Goal: Task Accomplishment & Management: Complete application form

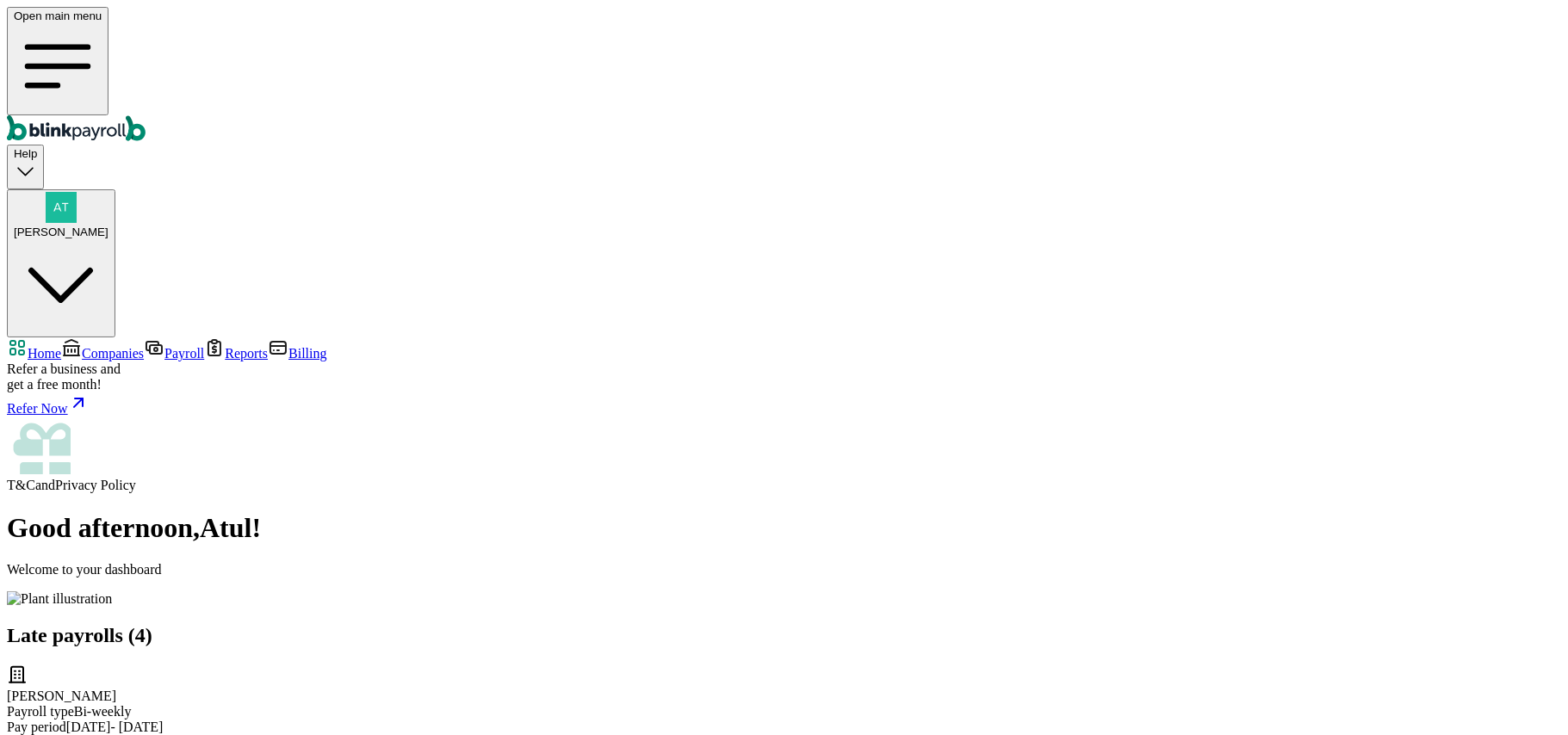
click at [82, 346] on span "Companies" at bounding box center [113, 354] width 62 height 15
click at [164, 346] on span "Payroll" at bounding box center [184, 354] width 40 height 15
click at [82, 346] on span "Companies" at bounding box center [113, 354] width 62 height 15
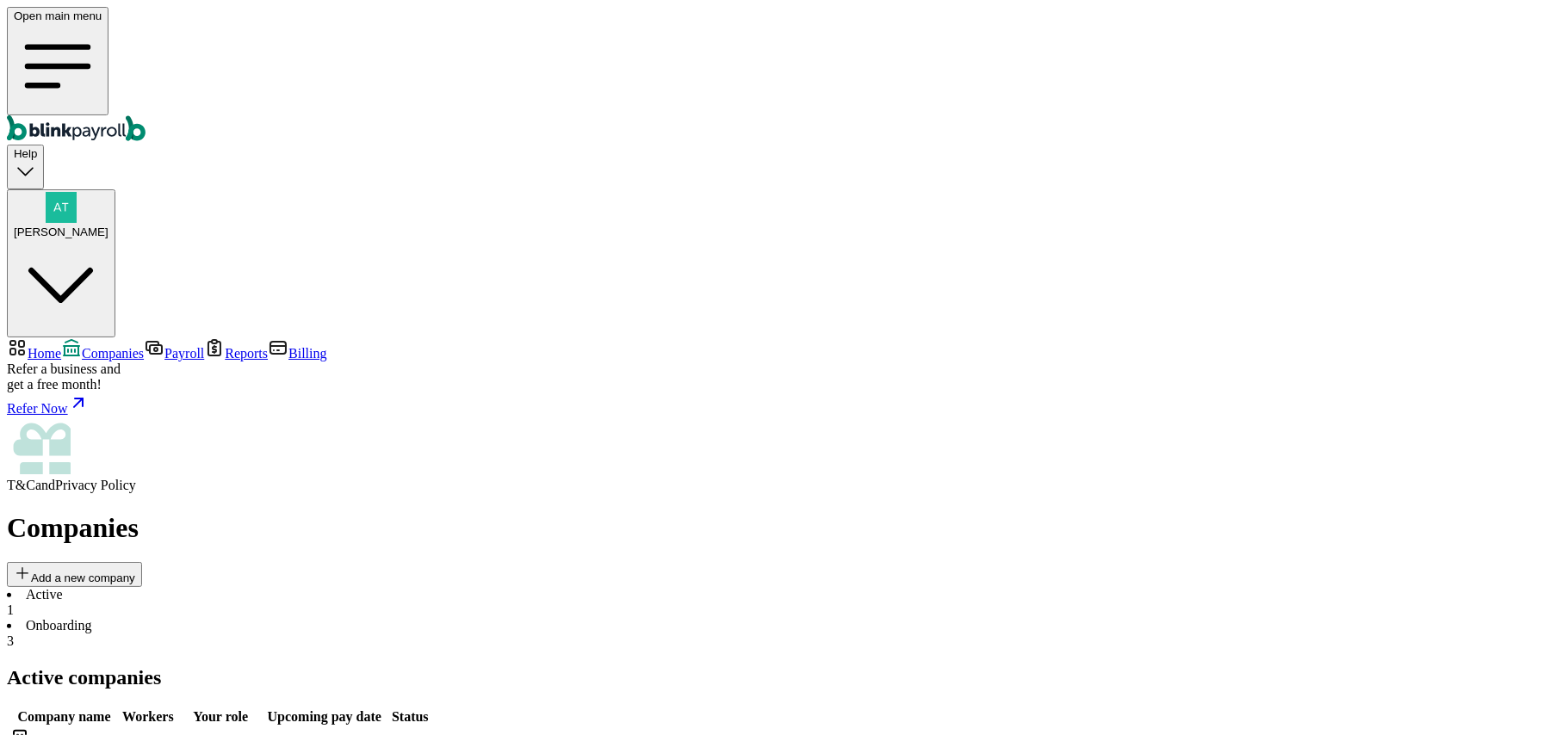
click at [364, 619] on li "Onboarding 3" at bounding box center [783, 634] width 1554 height 31
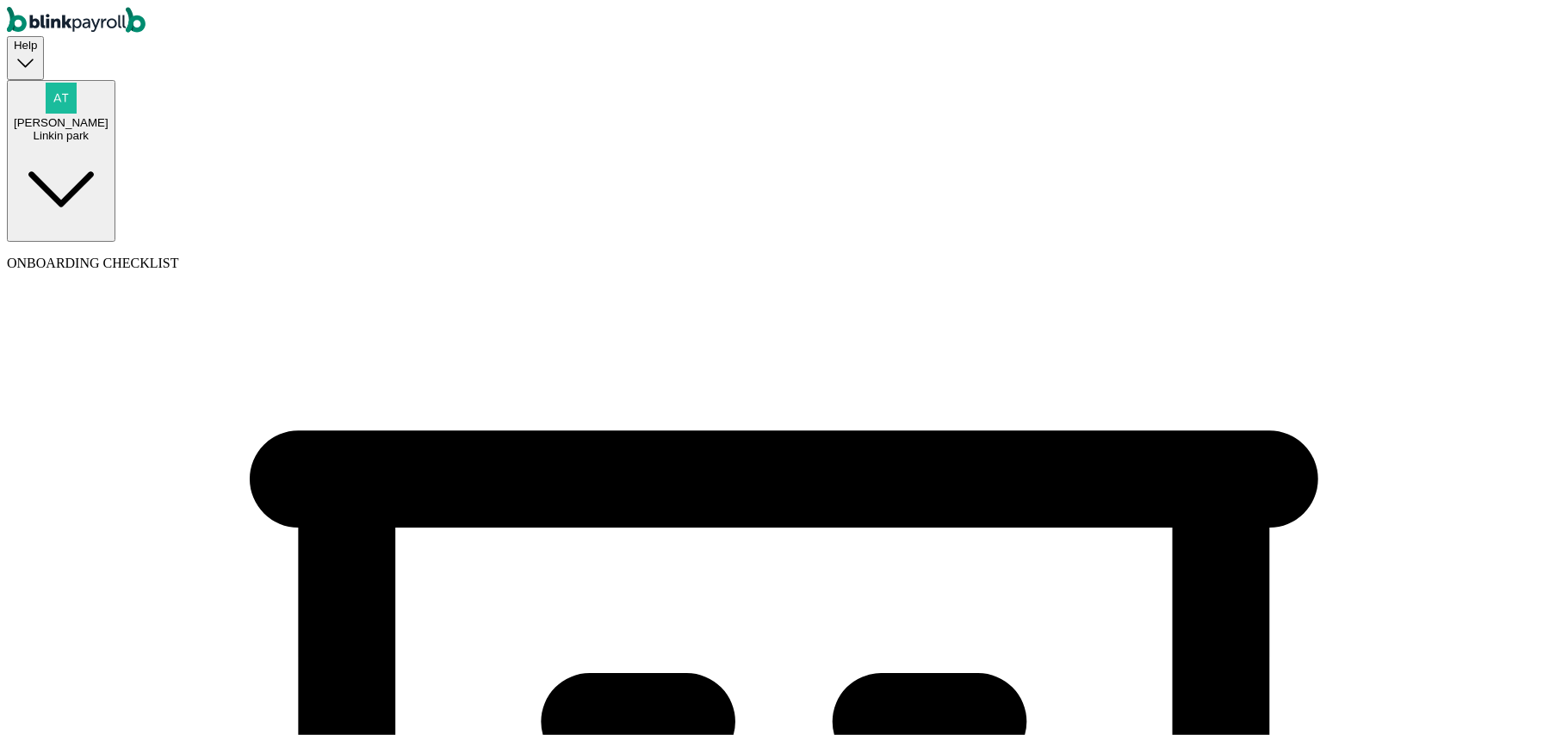
select select "Sole proprietorship"
select select "Auto or Machine Sales"
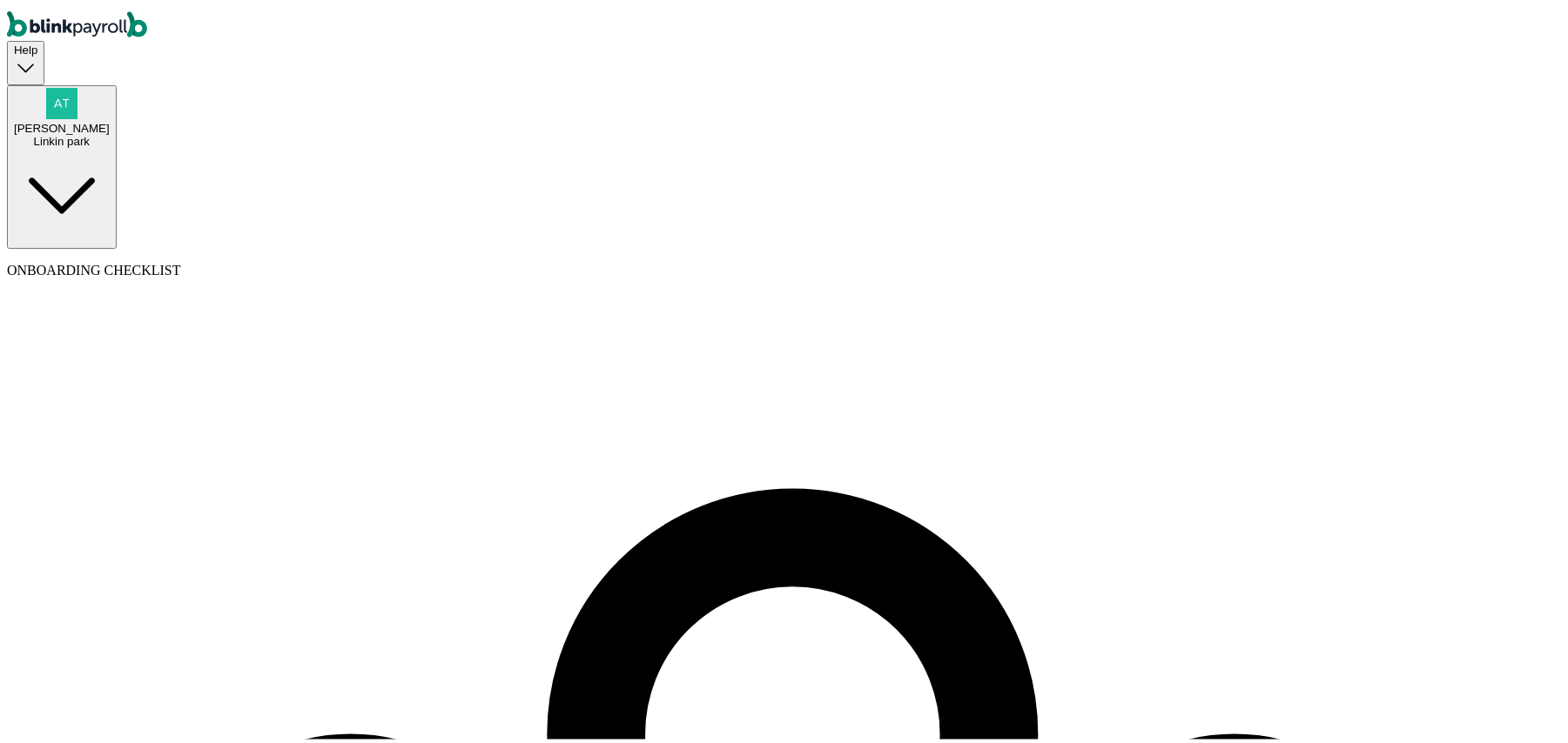
select select "employee"
type input "Taha"
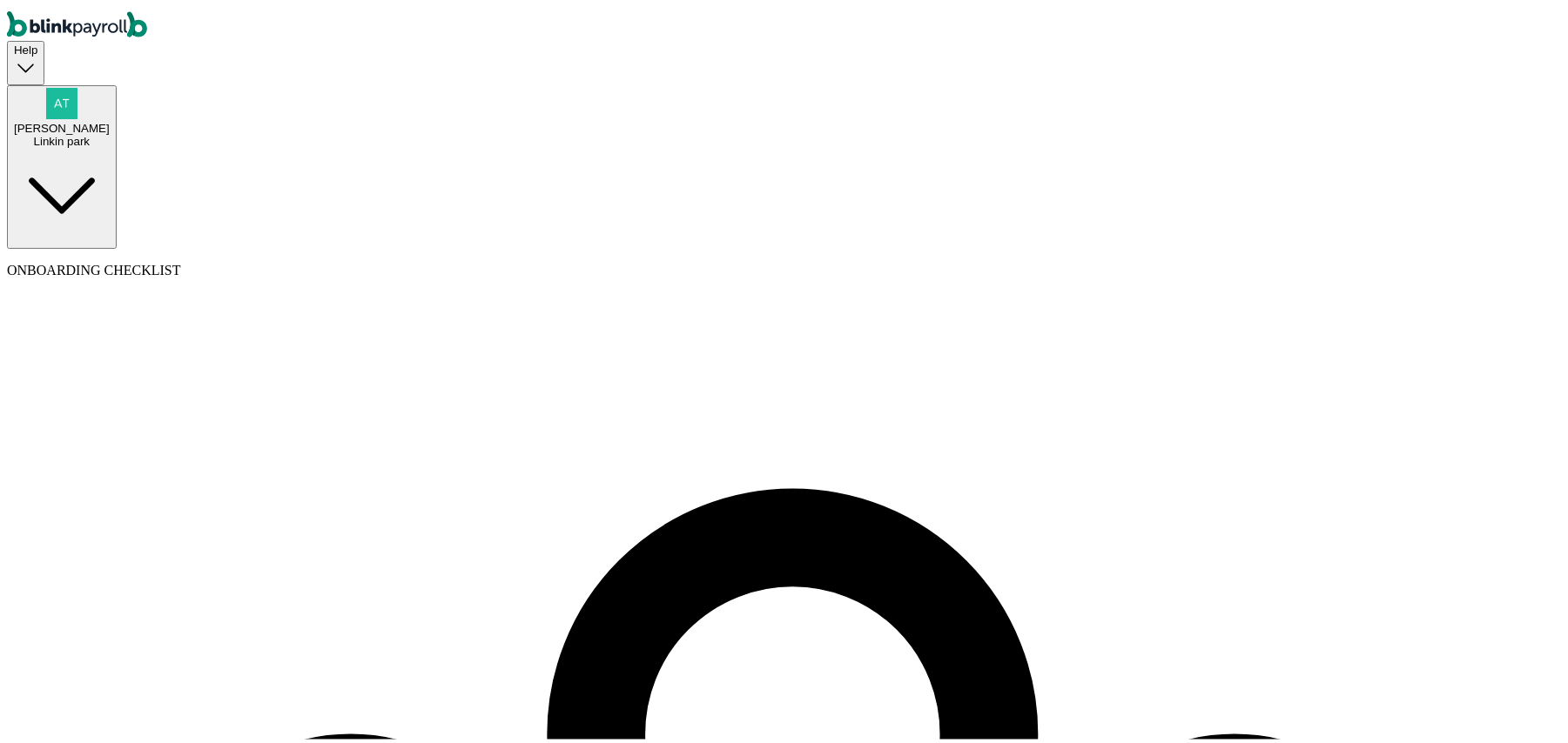
type input "test"
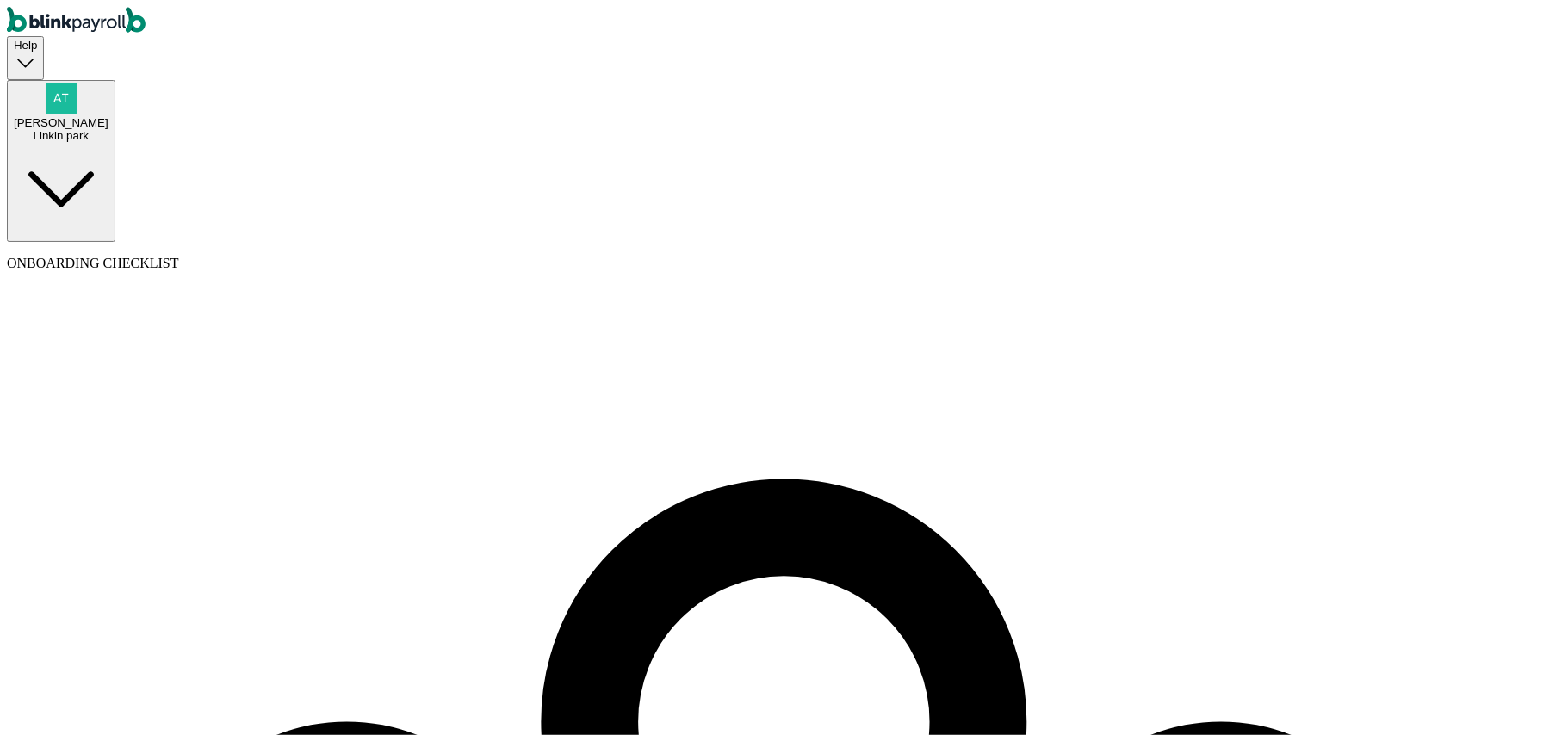
type input "Taha"
type input "test"
type input "abc@abc.cc"
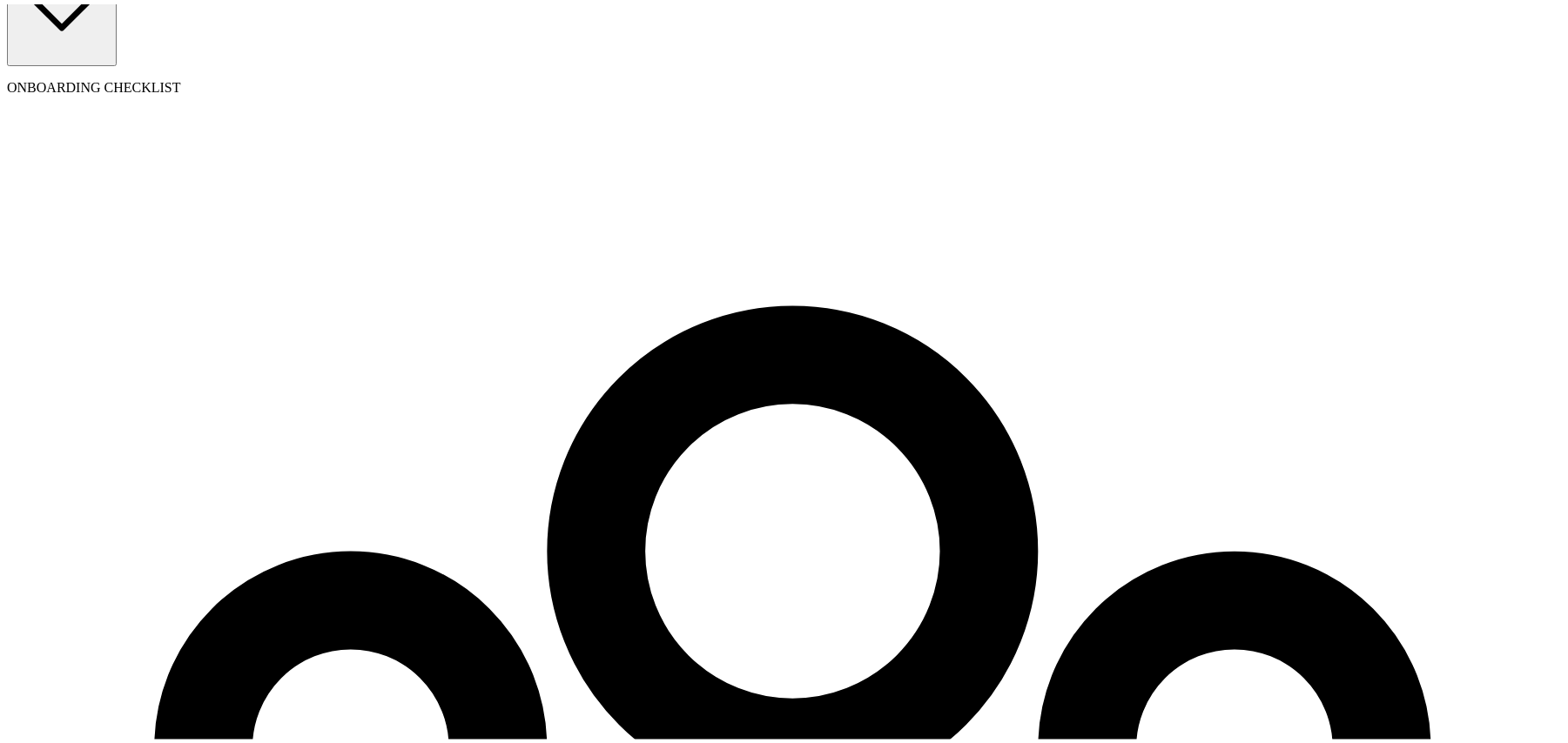
scroll to position [200, 0]
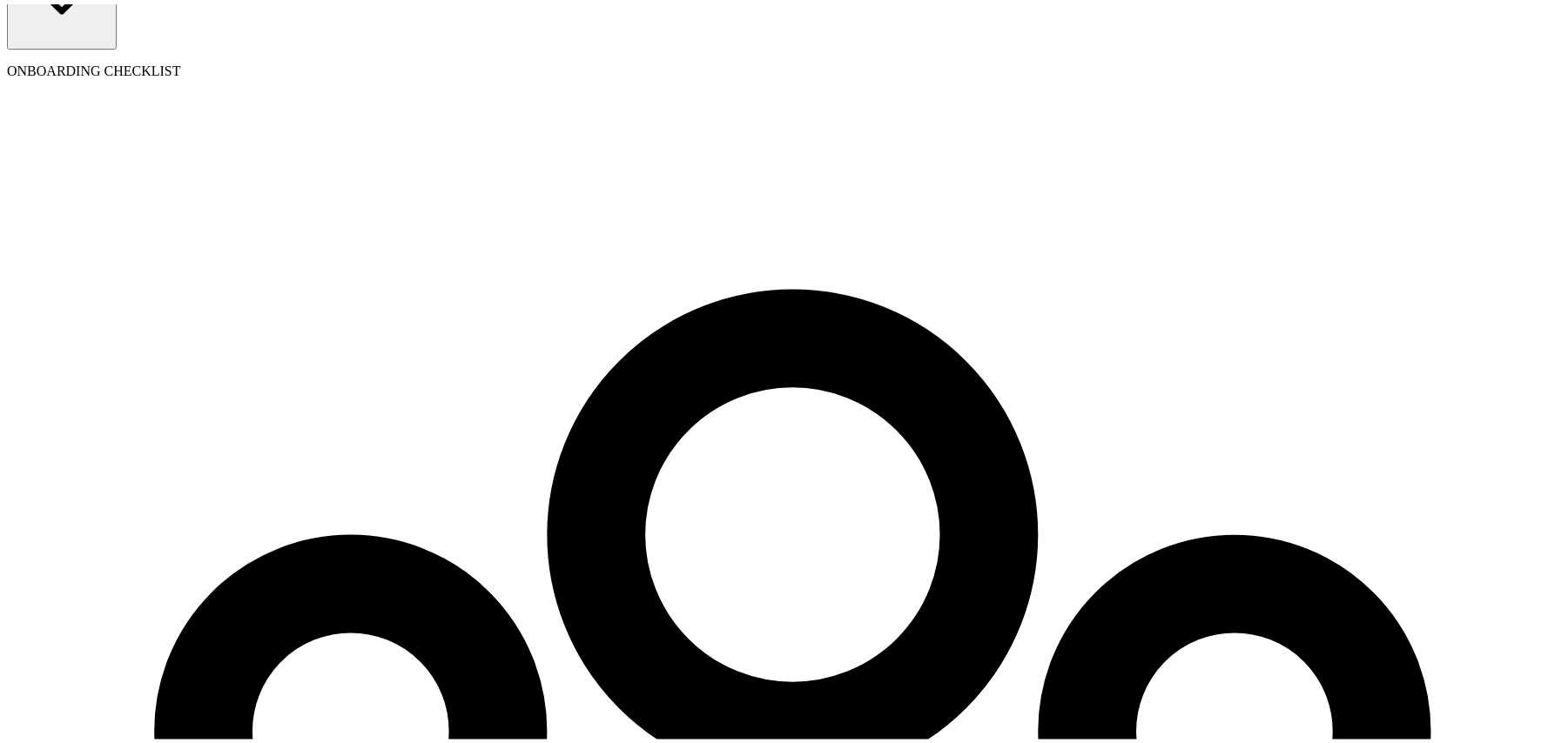
type input "dev"
type input "08/01/2025"
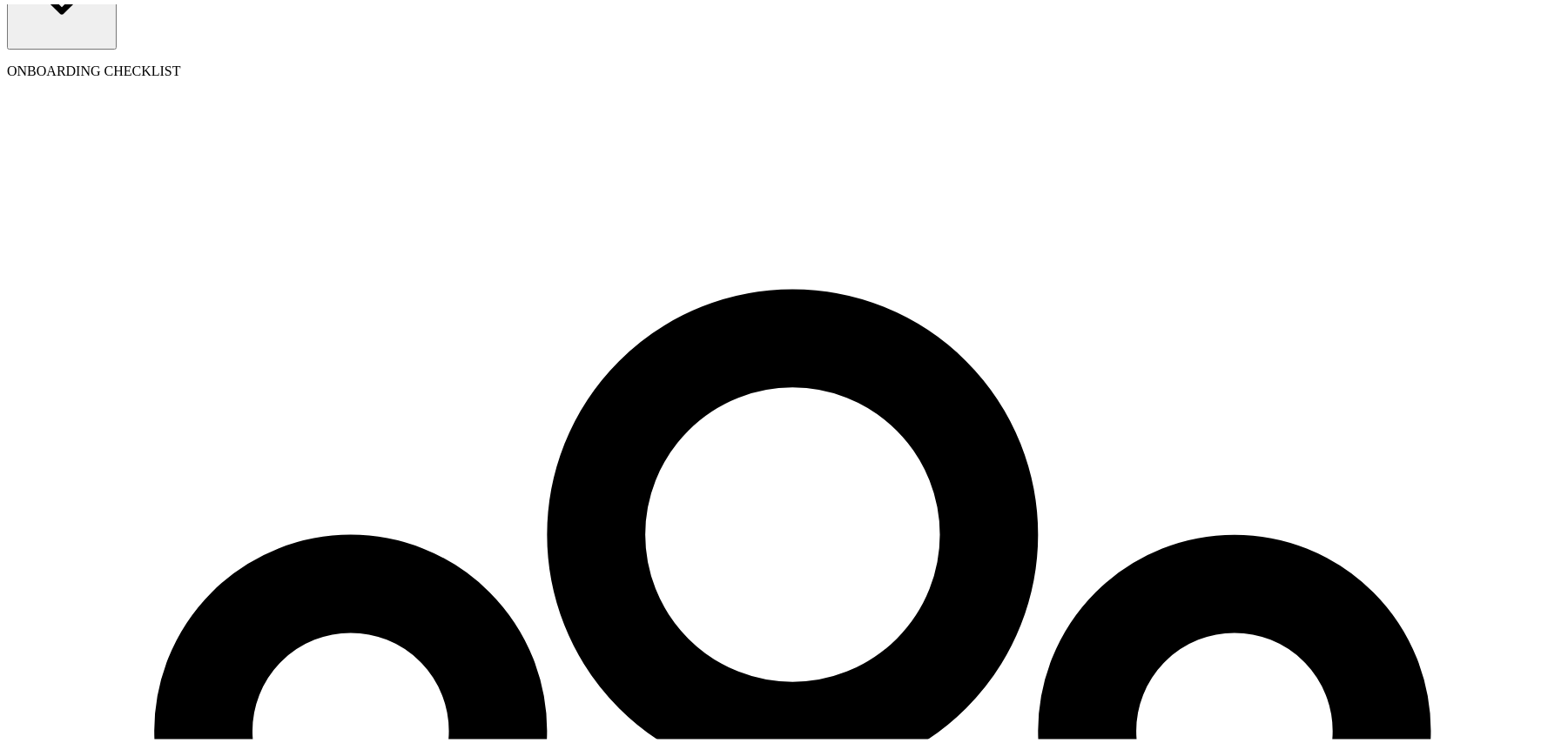
select select "11 [US_STATE] a and M Univ"
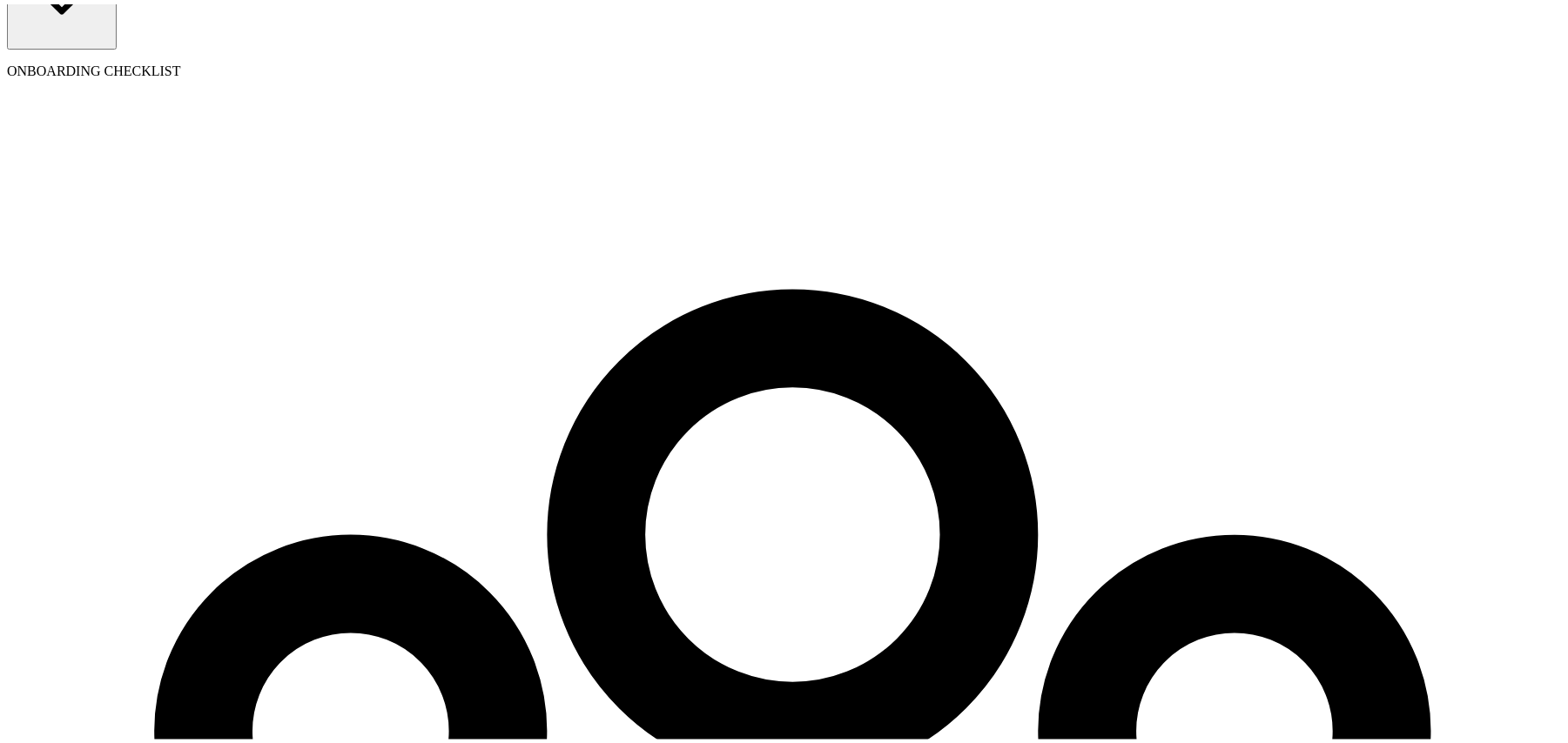
radio input "true"
type input "3"
type input "4.50"
type input "33"
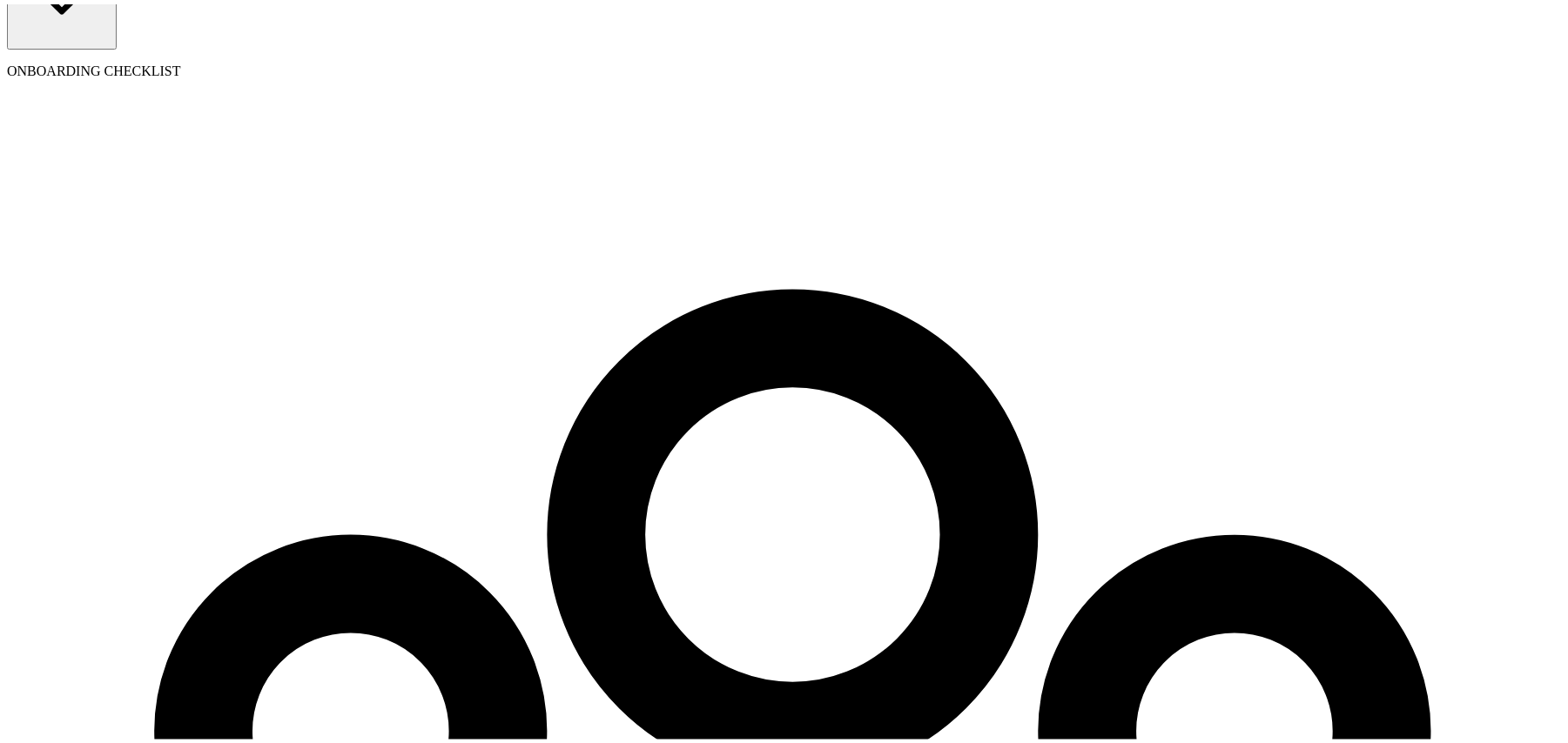
type input "49.50"
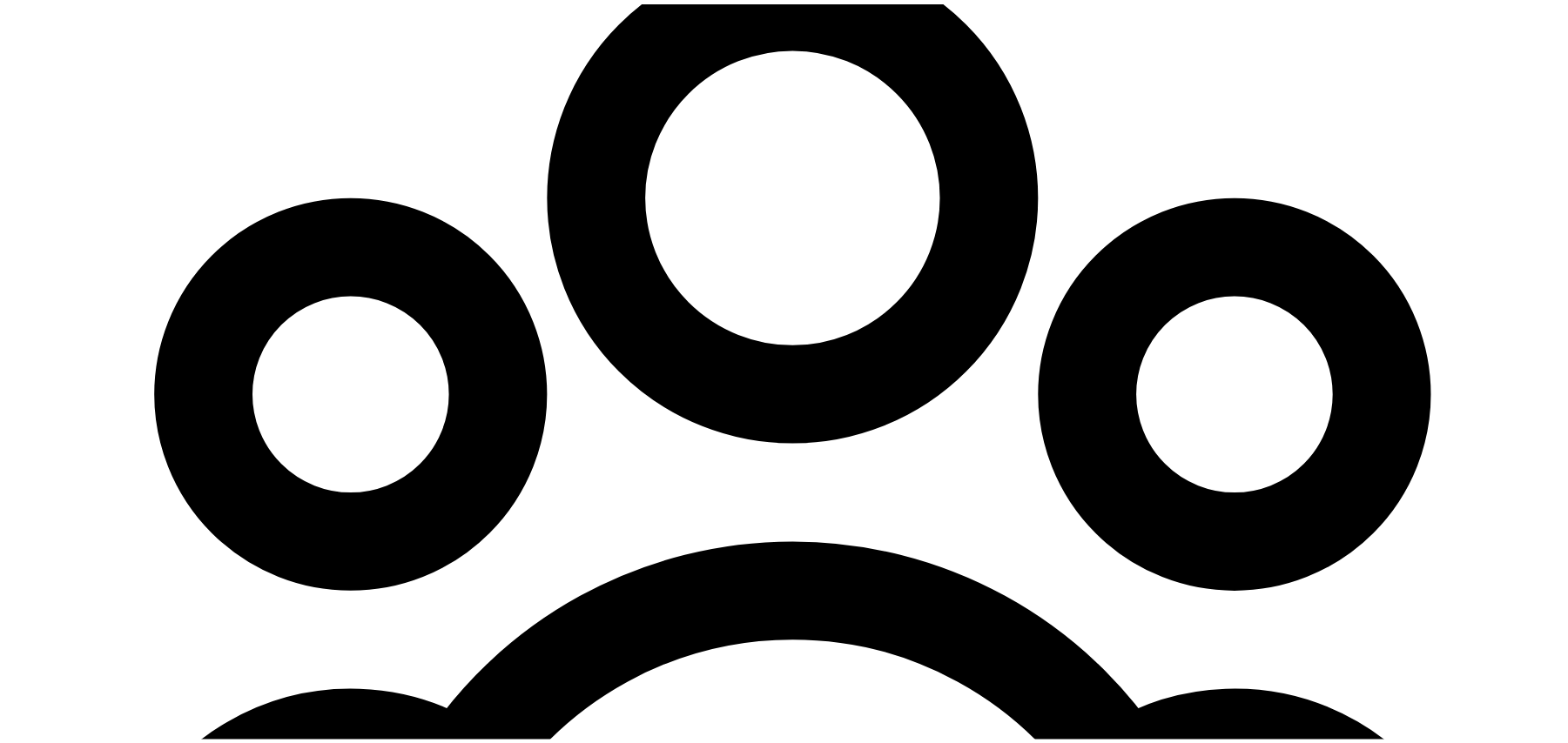
scroll to position [537, 0]
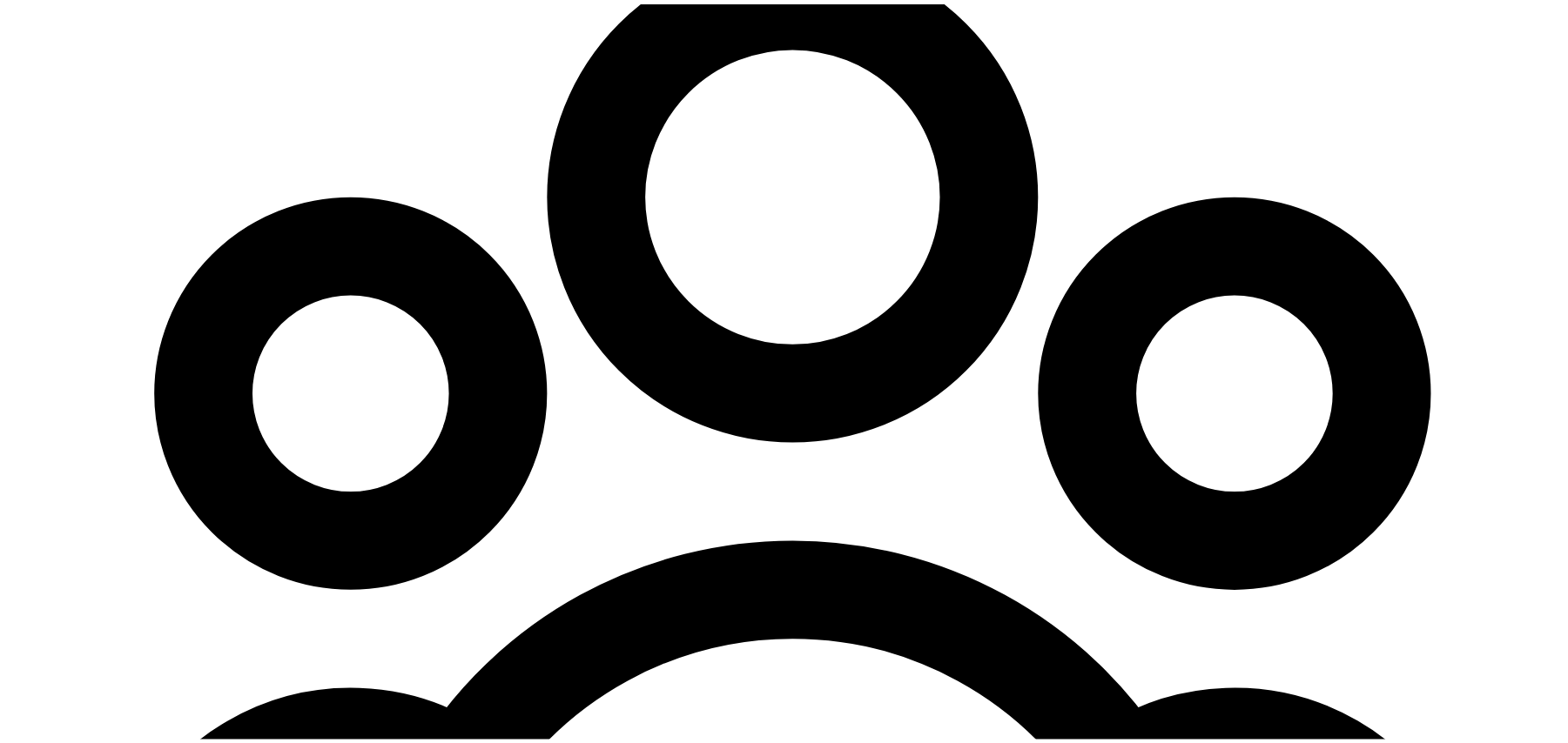
type input "33"
drag, startPoint x: 586, startPoint y: 600, endPoint x: 582, endPoint y: 621, distance: 21.4
radio input "true"
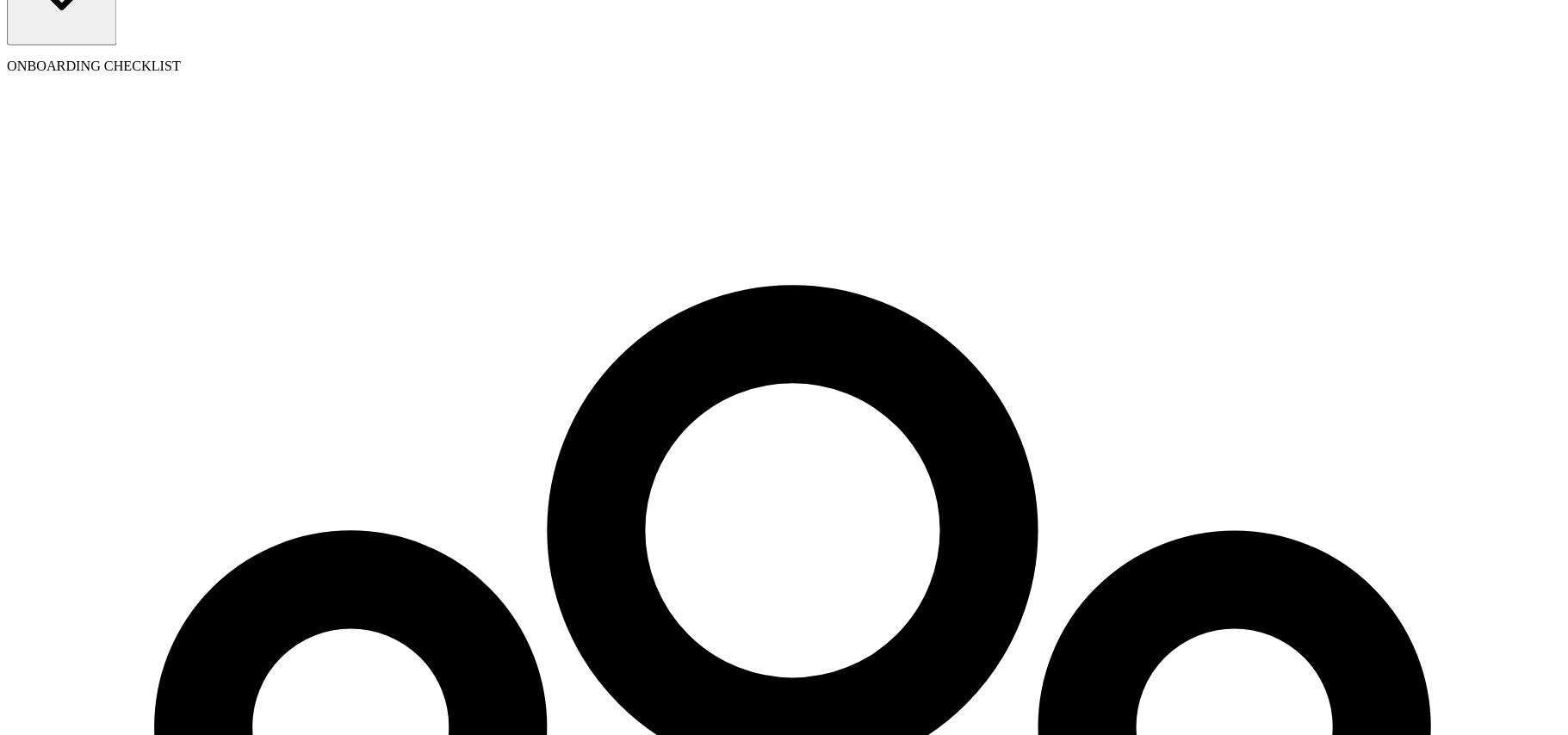
scroll to position [294, 0]
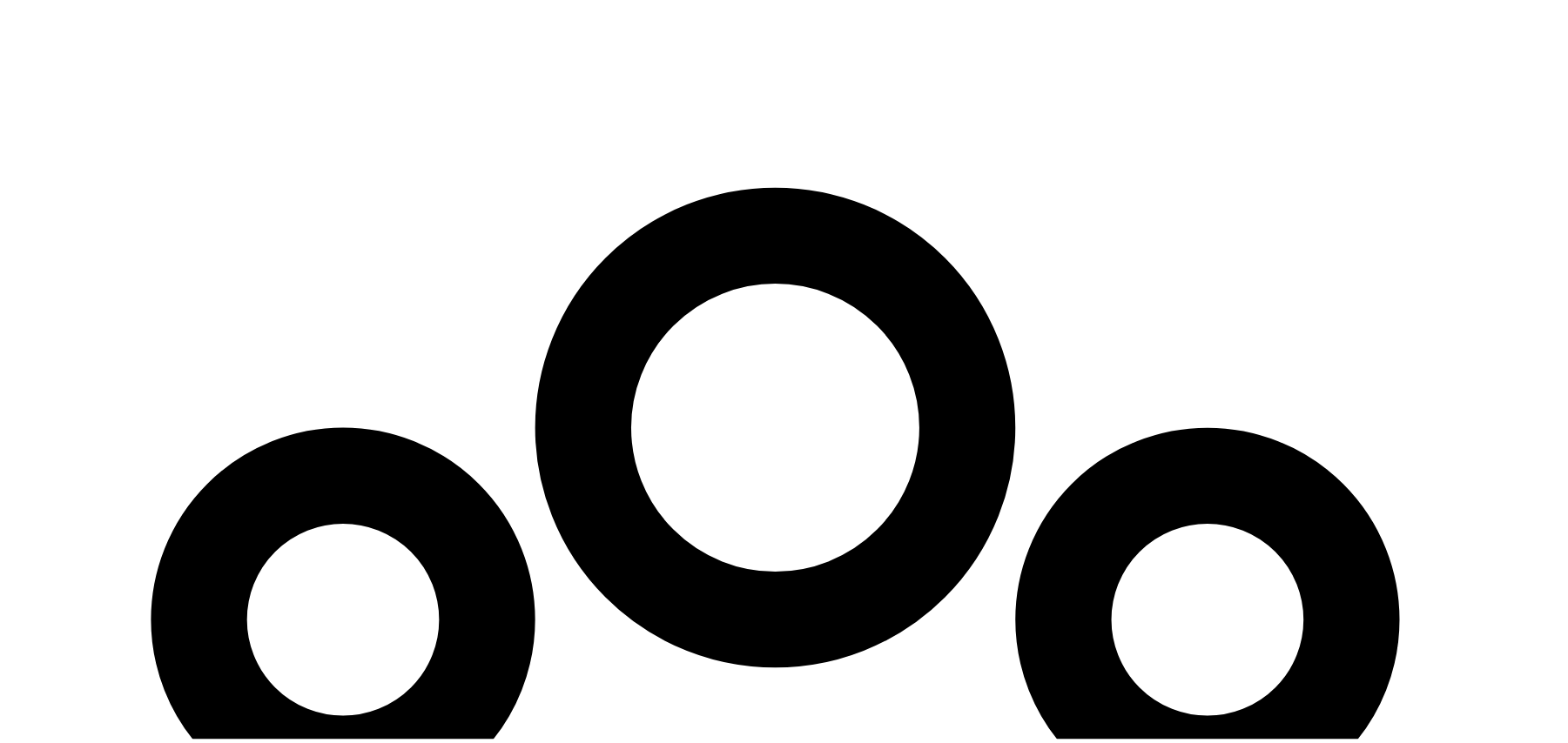
scroll to position [200, 0]
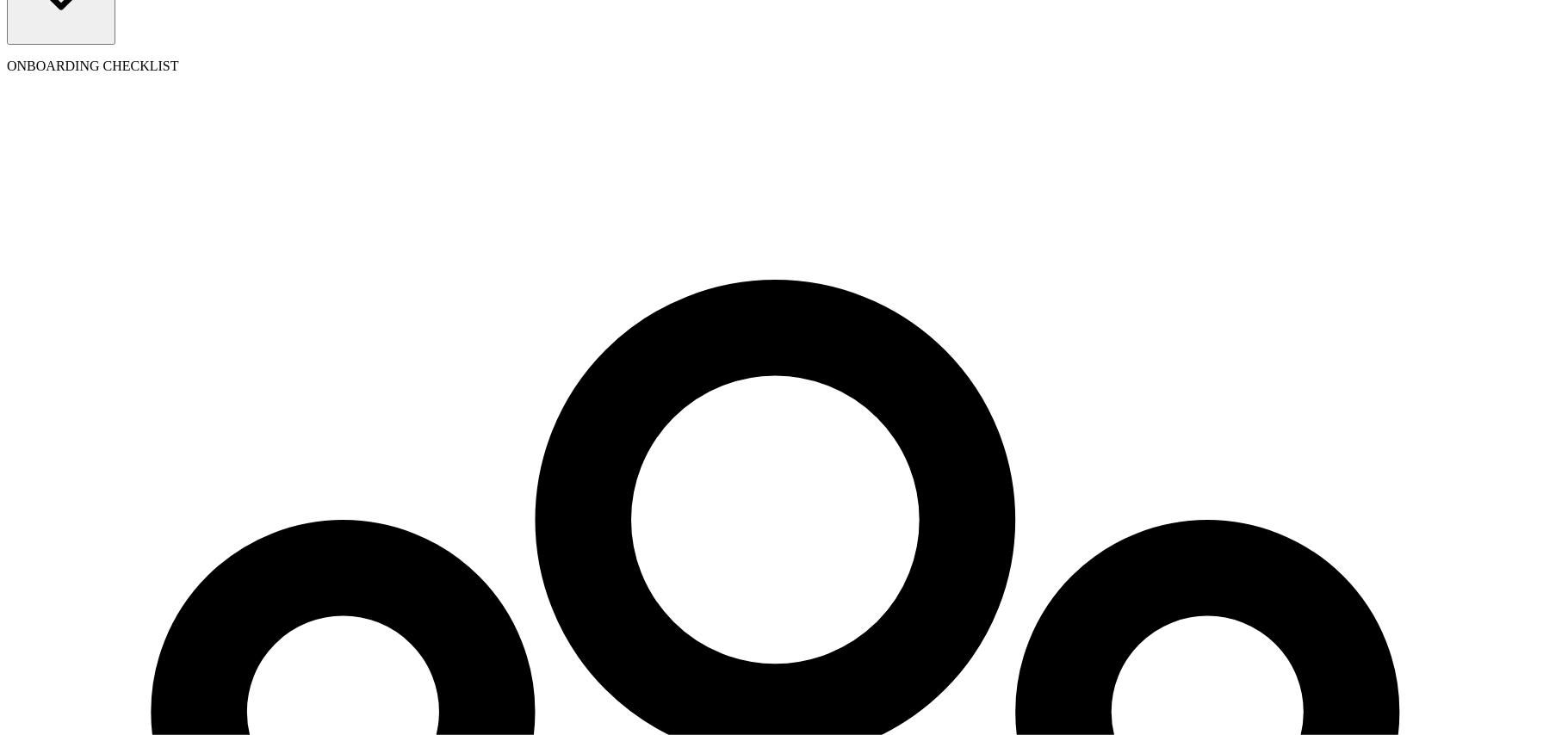
type input "324-24-2343"
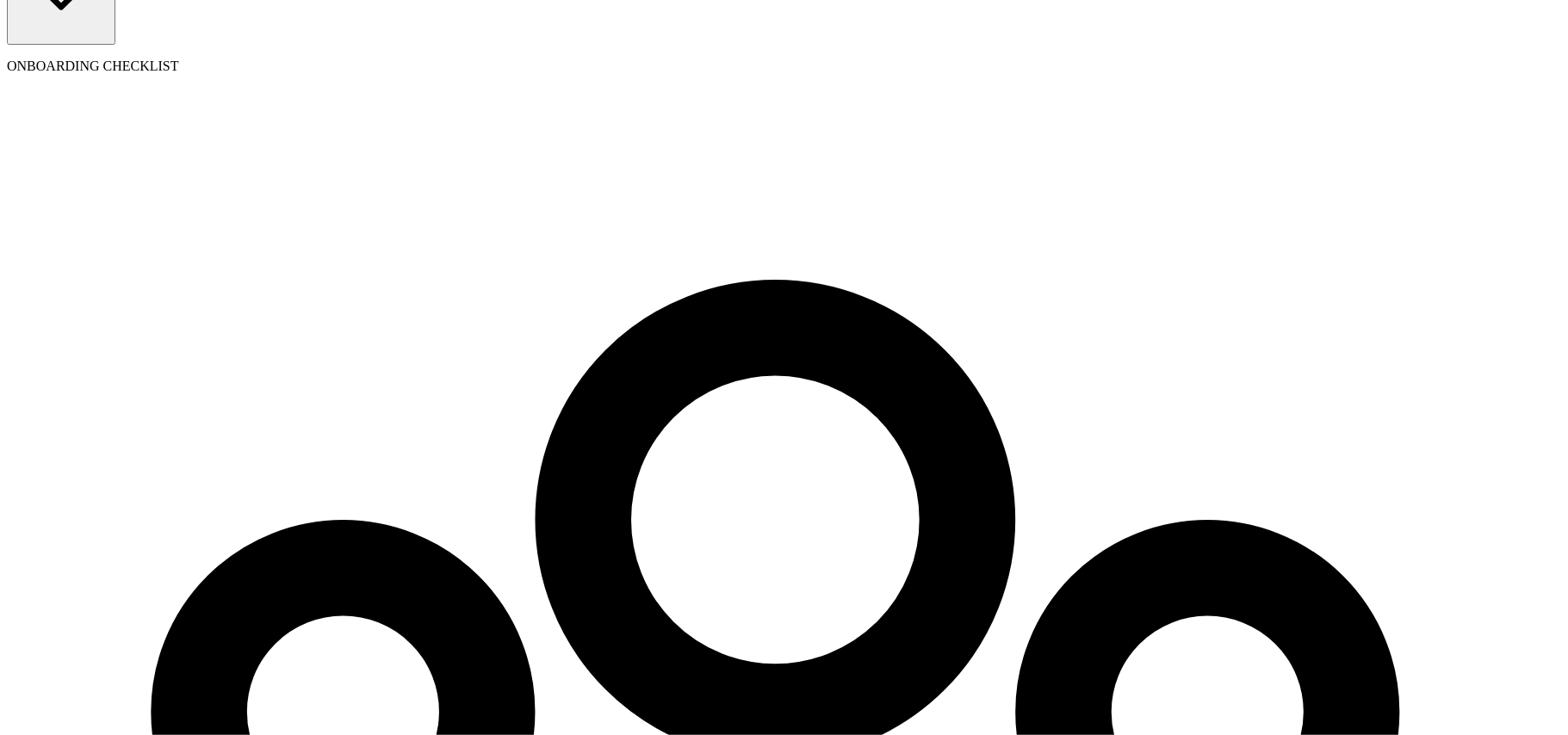
type input "08/02/1989"
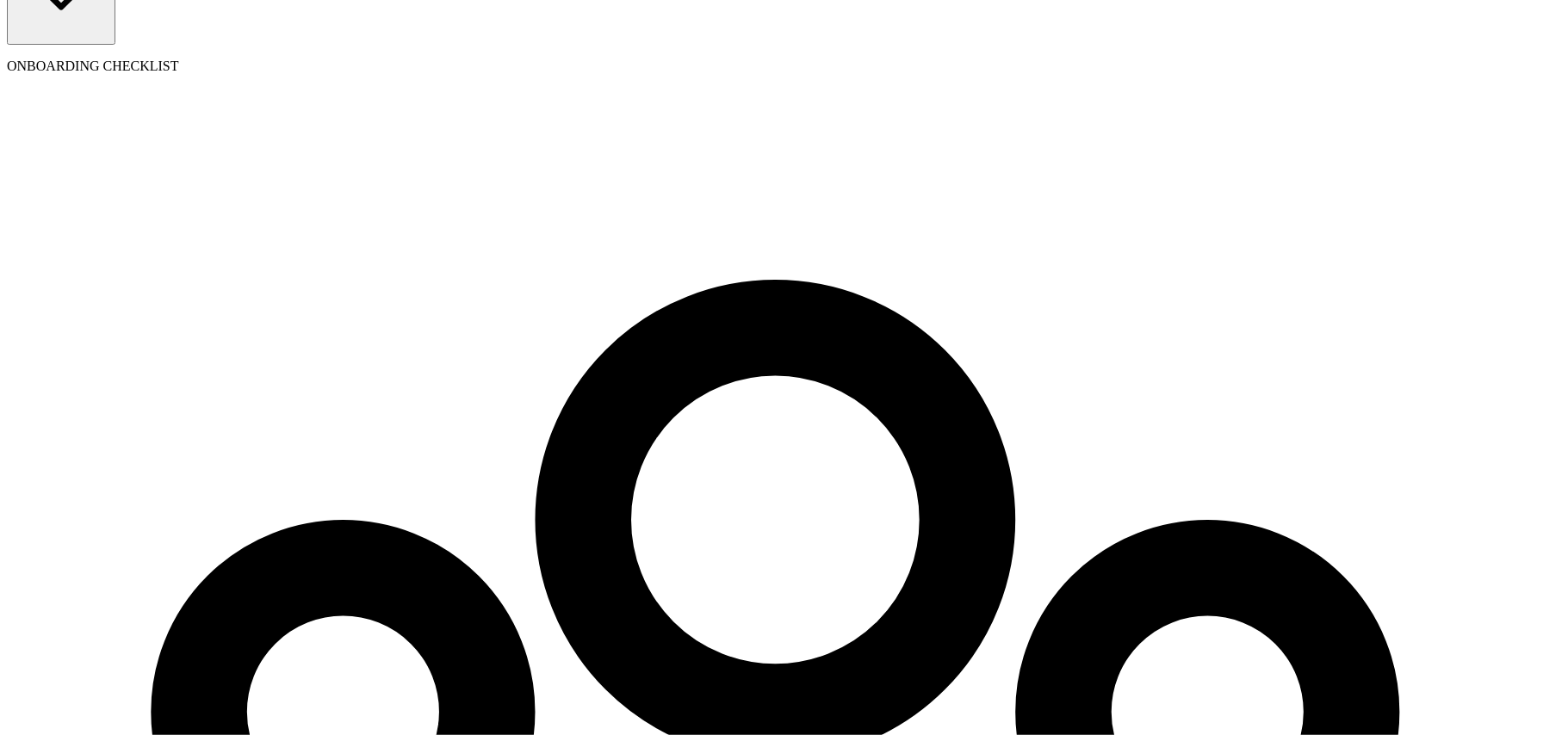
type input "11 [US_STATE] a and M Univ"
type input "[GEOGRAPHIC_DATA]"
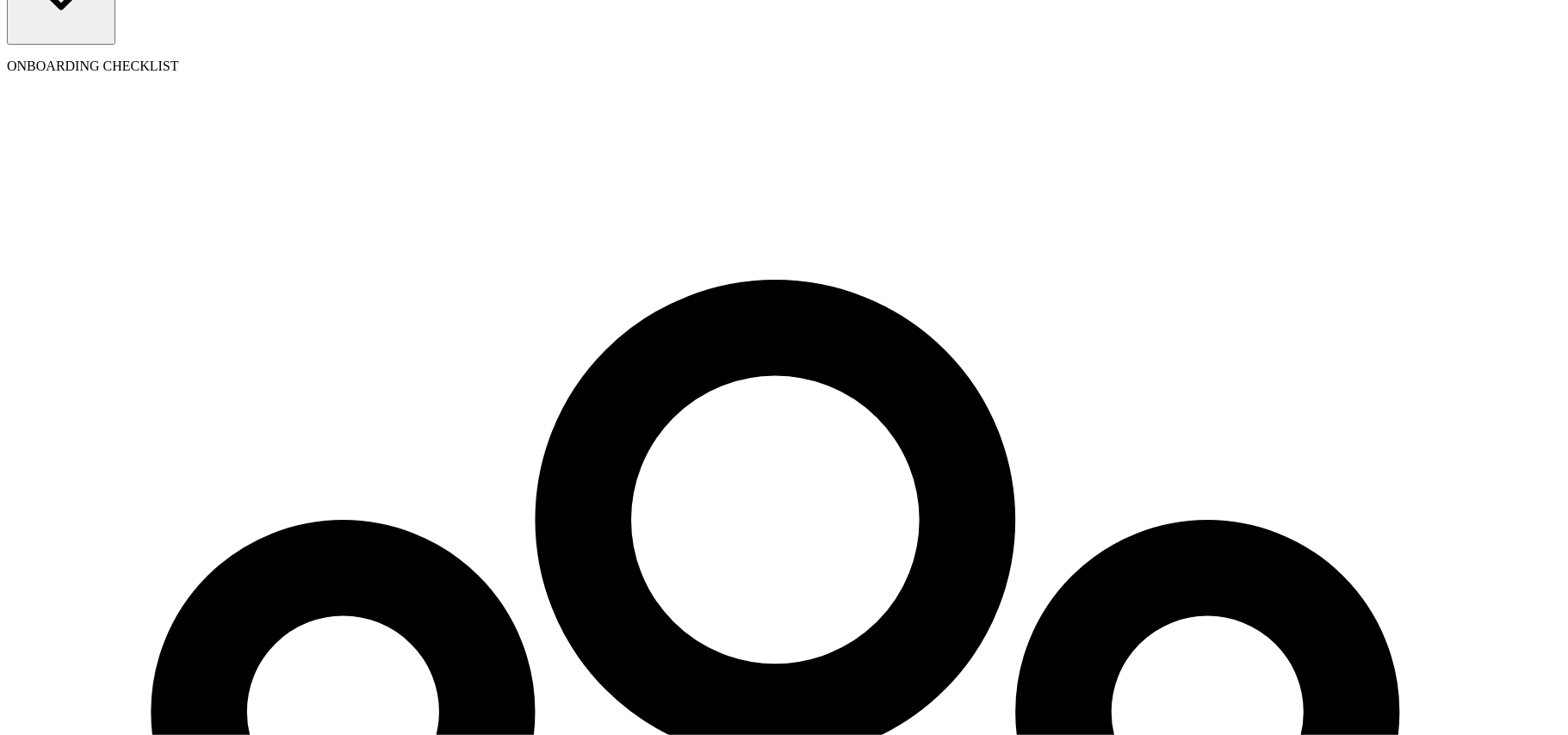
type input "[GEOGRAPHIC_DATA]"
type input "77843"
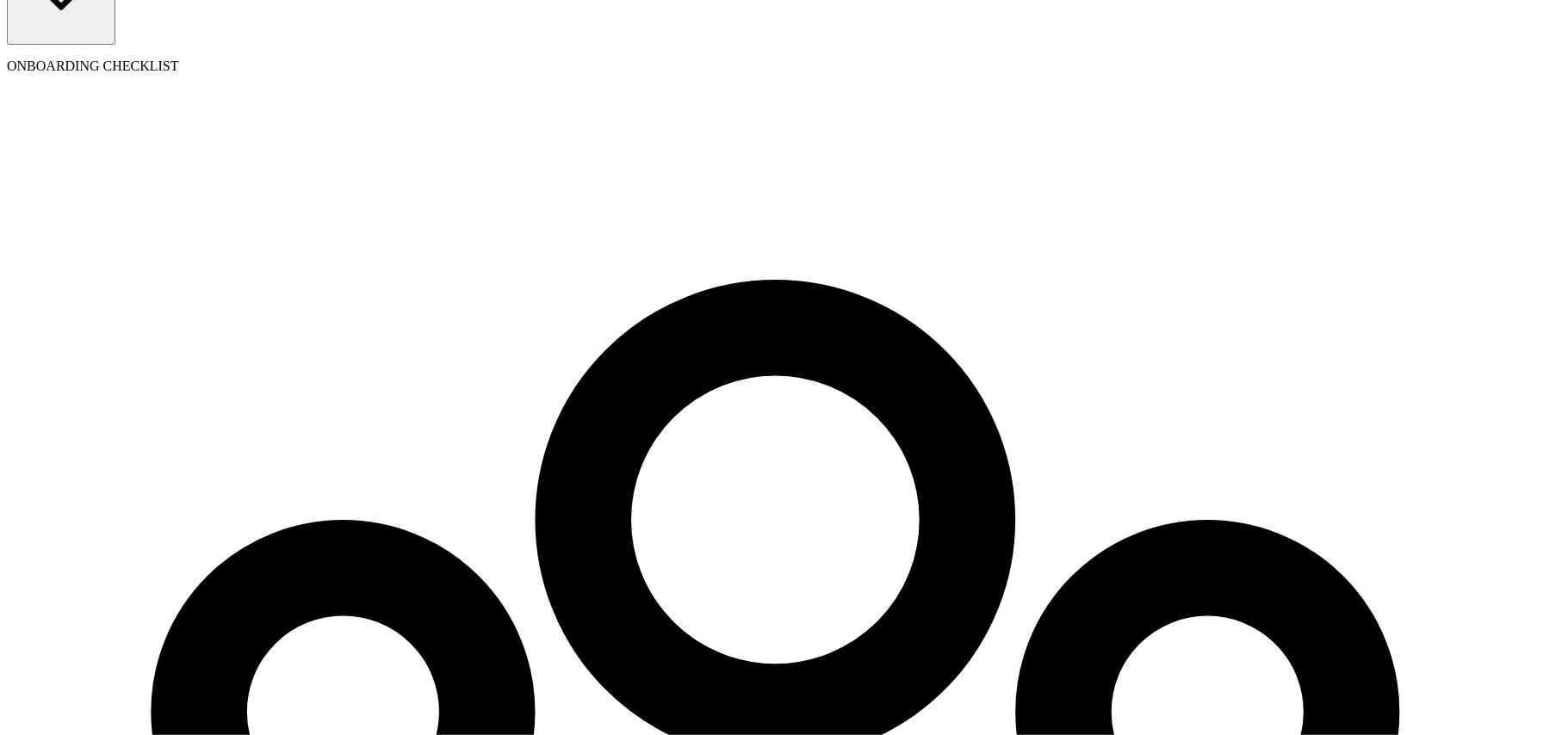
radio input "true"
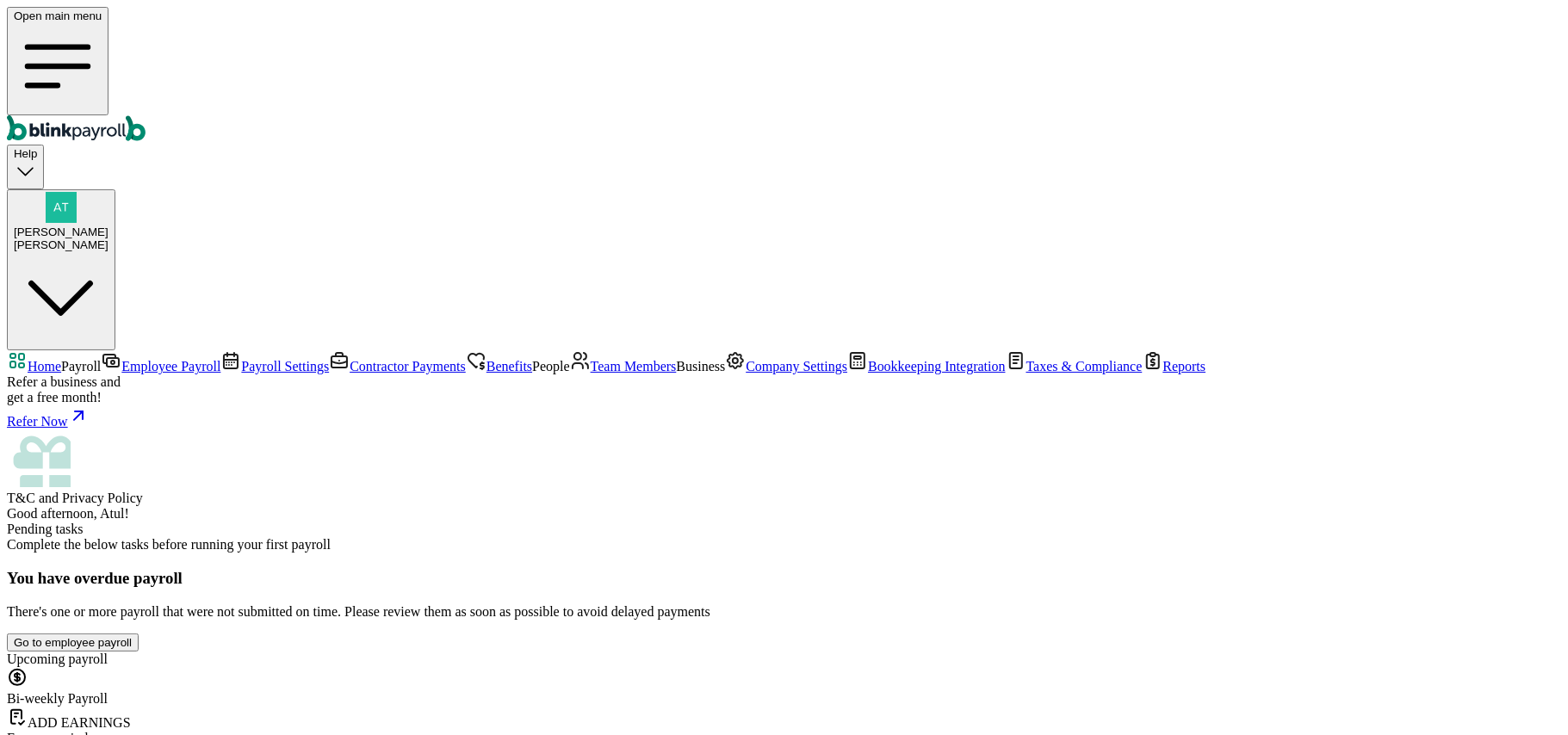
click at [746, 374] on span "Company Settings" at bounding box center [797, 367] width 102 height 15
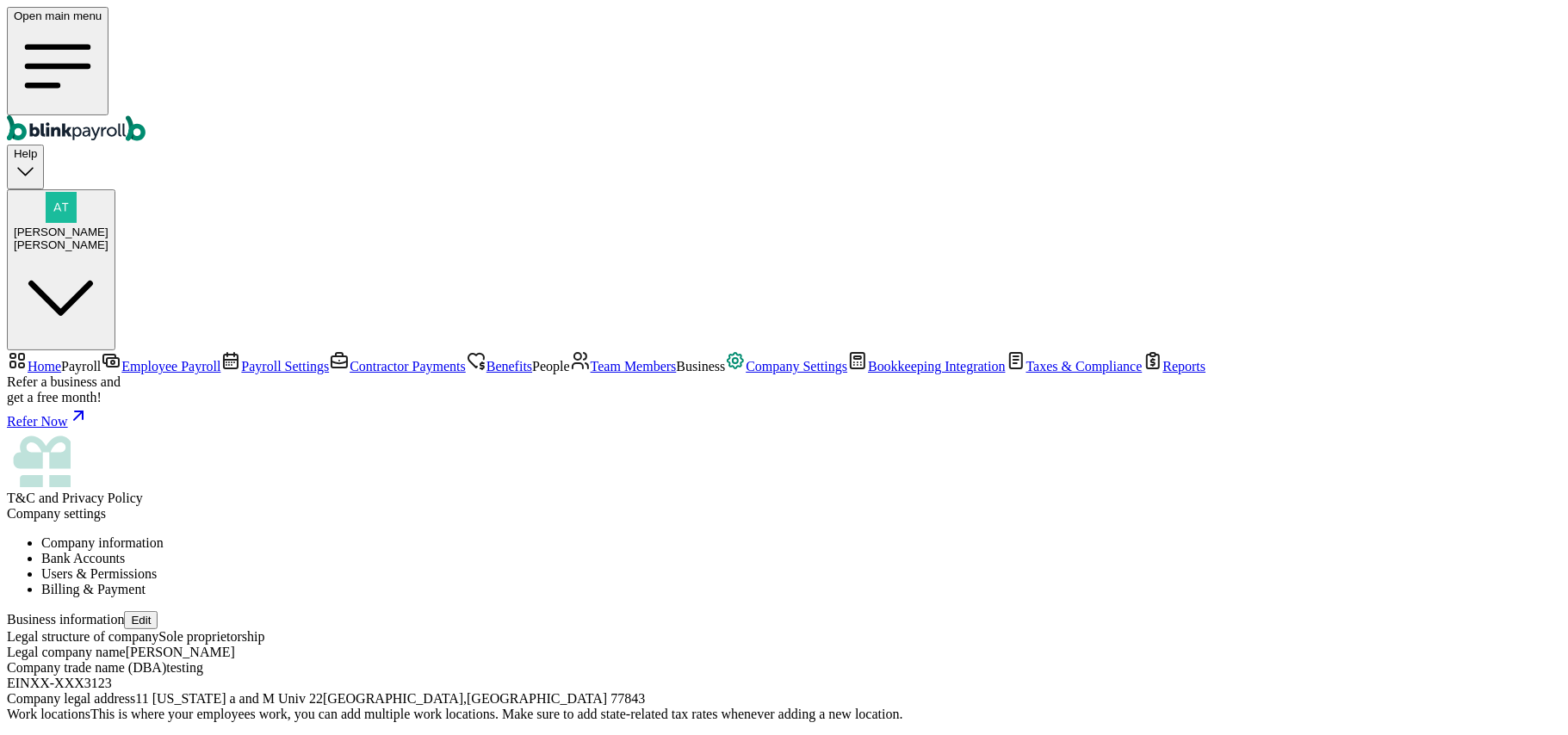
click at [158, 611] on button "Edit" at bounding box center [140, 621] width 33 height 18
select select "Sole proprietorship"
drag, startPoint x: 691, startPoint y: 465, endPoint x: 782, endPoint y: 463, distance: 91.0
click at [782, 676] on div "EIN XX-XXX3123" at bounding box center [783, 683] width 1554 height 16
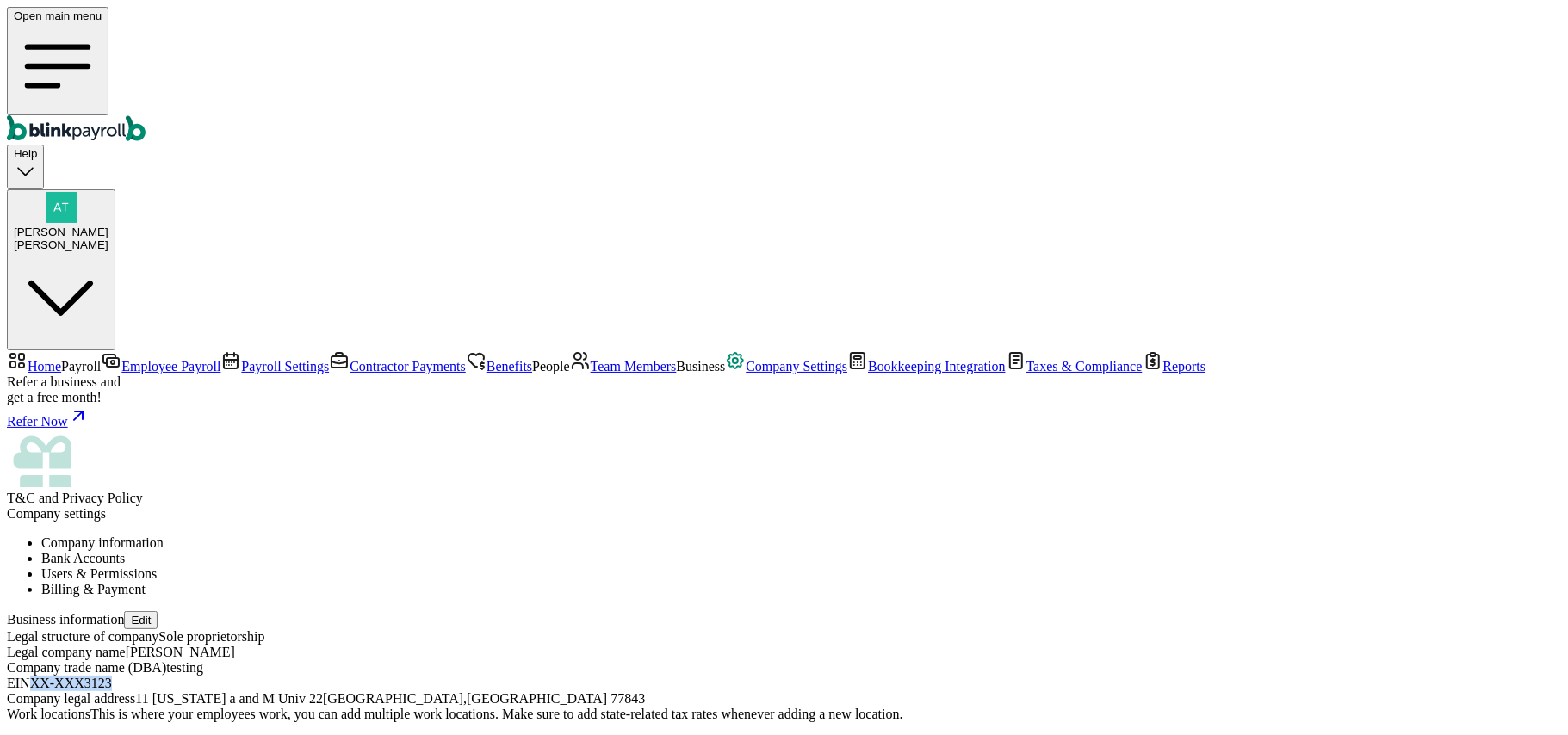
drag, startPoint x: 690, startPoint y: 452, endPoint x: 779, endPoint y: 455, distance: 89.1
click at [779, 676] on div "EIN XX-XXX3123" at bounding box center [783, 683] width 1554 height 16
